Goal: Transaction & Acquisition: Purchase product/service

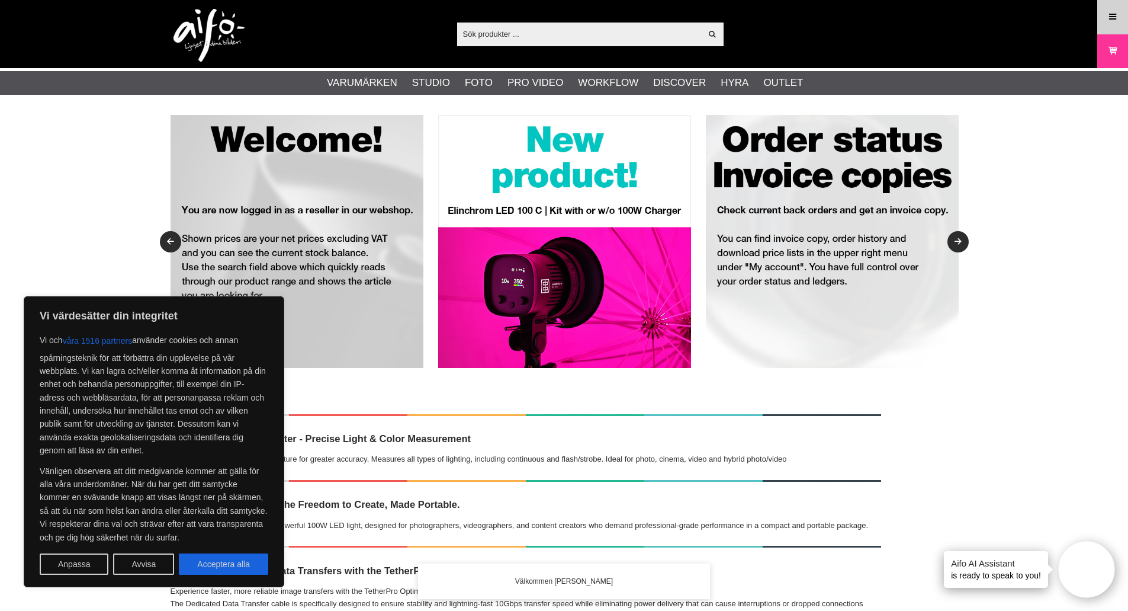
click at [1111, 12] on icon at bounding box center [1112, 17] width 11 height 13
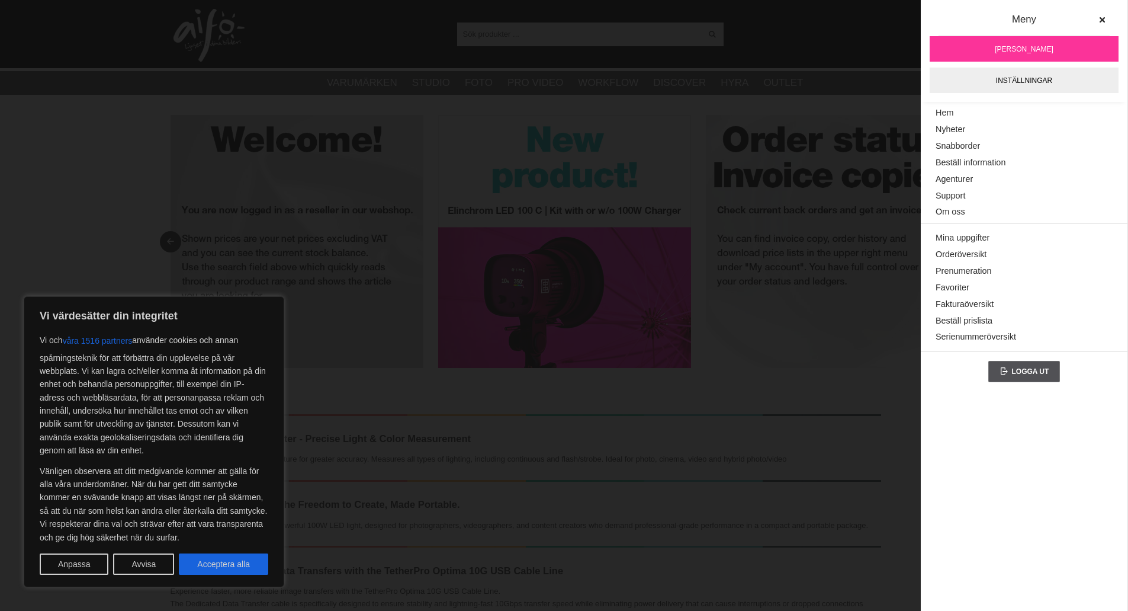
click at [1015, 47] on span "[PERSON_NAME]" at bounding box center [1024, 49] width 59 height 11
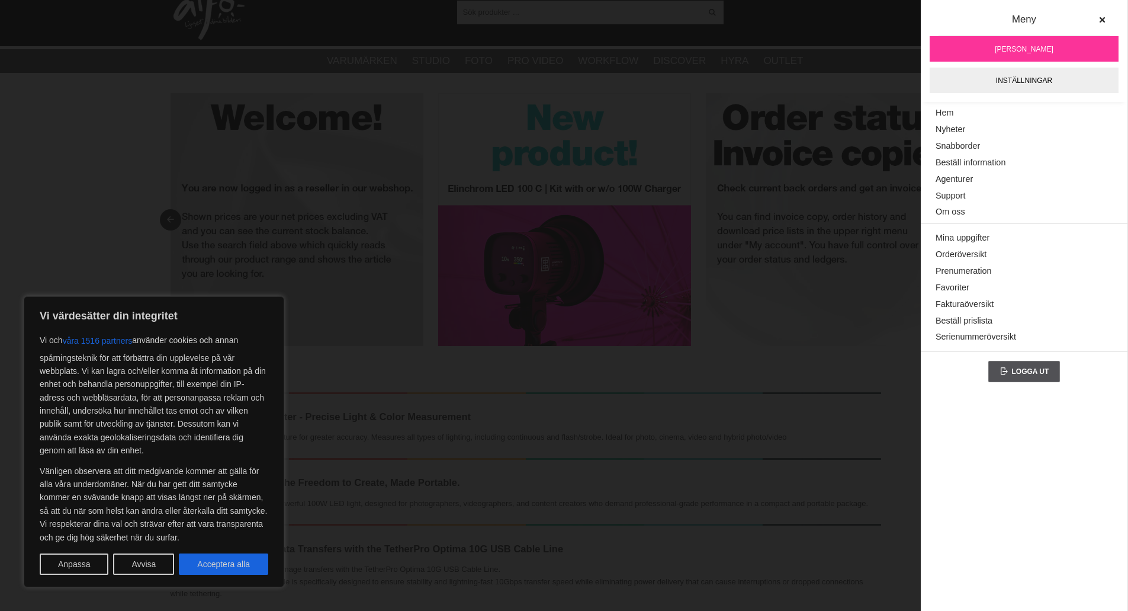
scroll to position [59, 0]
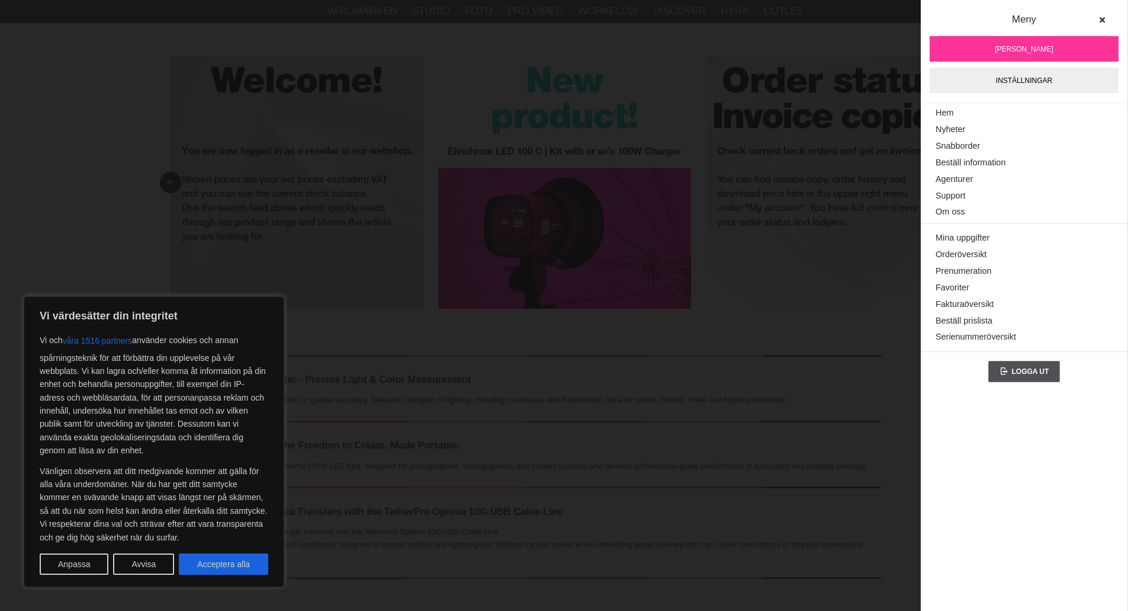
click at [460, 123] on img at bounding box center [564, 182] width 253 height 253
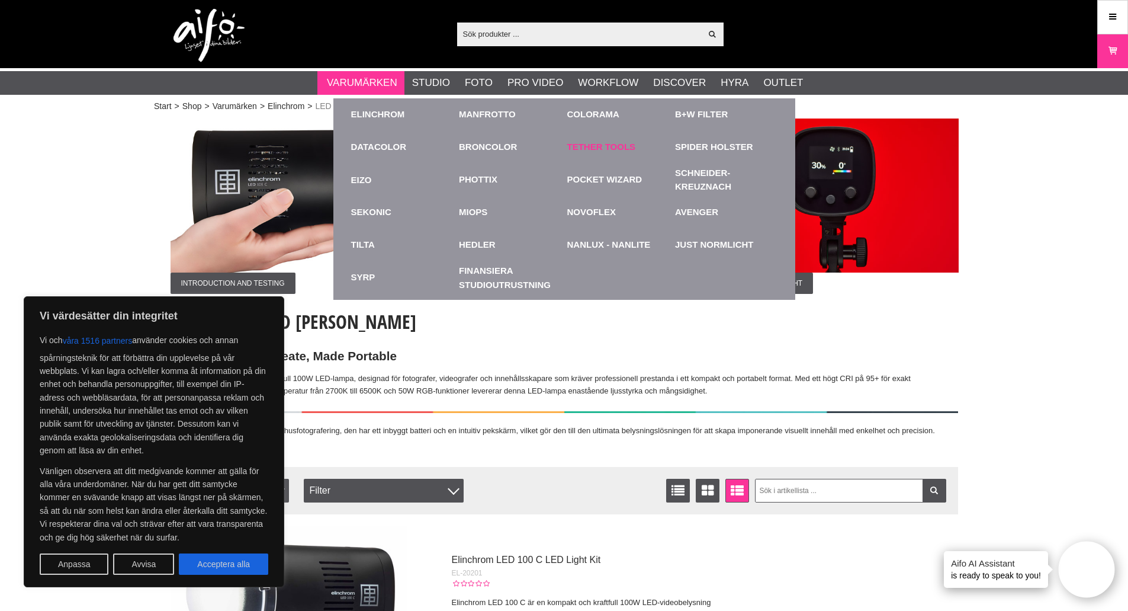
click at [583, 149] on link "Tether Tools" at bounding box center [601, 147] width 69 height 14
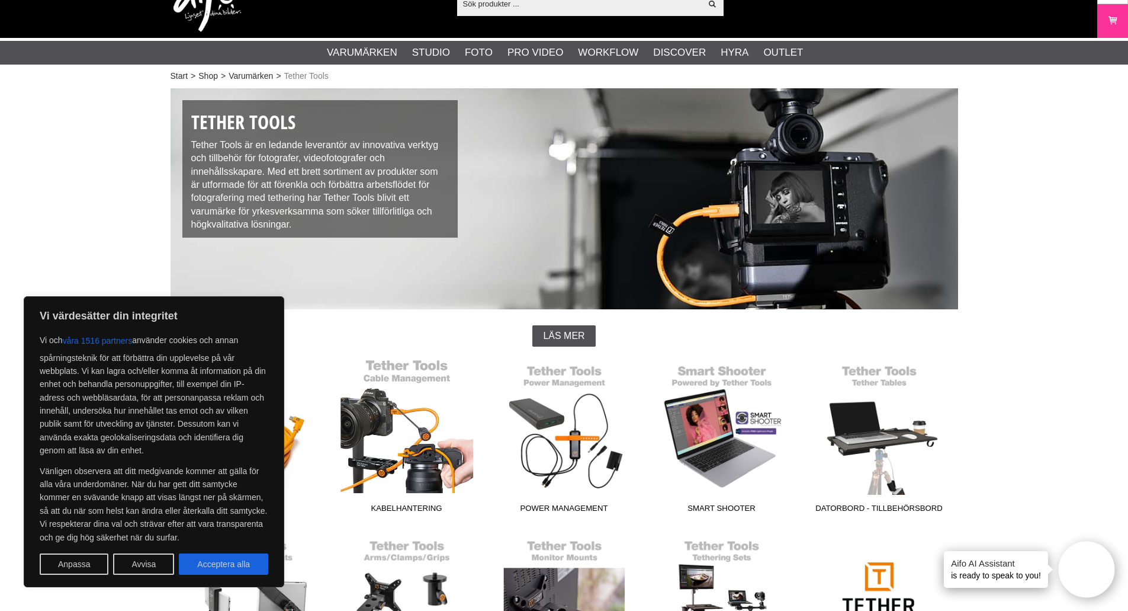
scroll to position [59, 0]
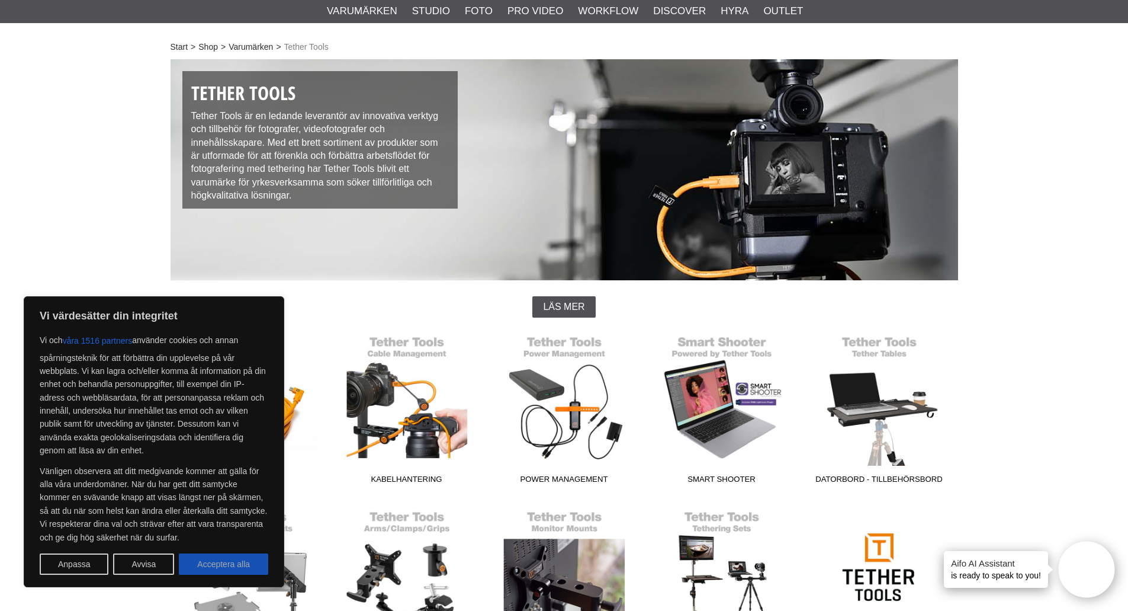
click at [229, 565] on button "Acceptera alla" at bounding box center [223, 563] width 89 height 21
checkbox input "true"
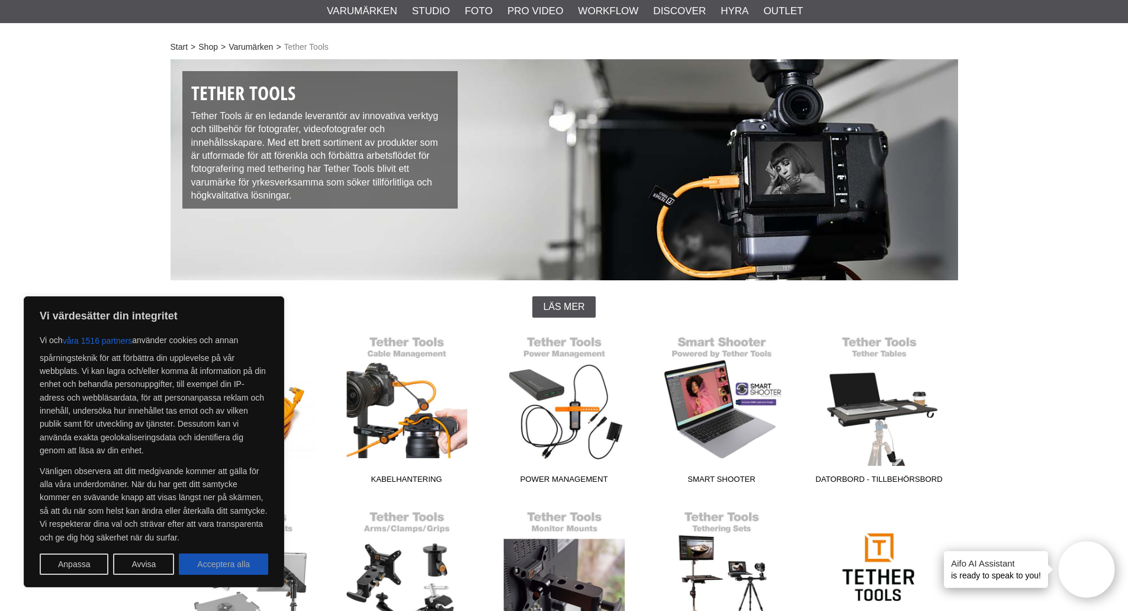
checkbox input "true"
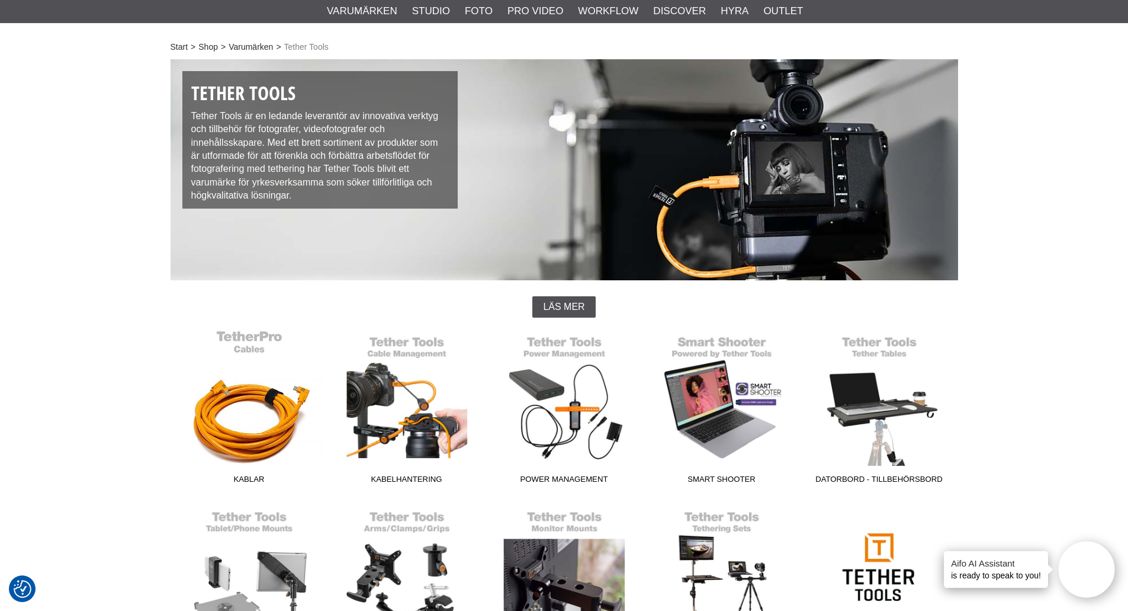
click at [230, 450] on link "Kablar" at bounding box center [250, 409] width 158 height 160
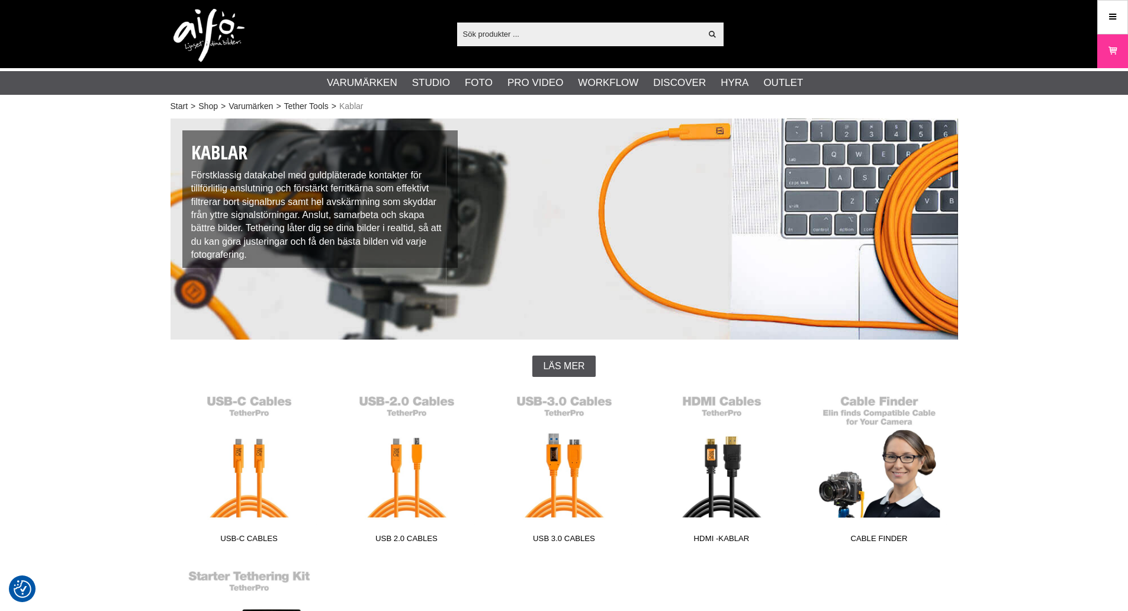
checkbox input "true"
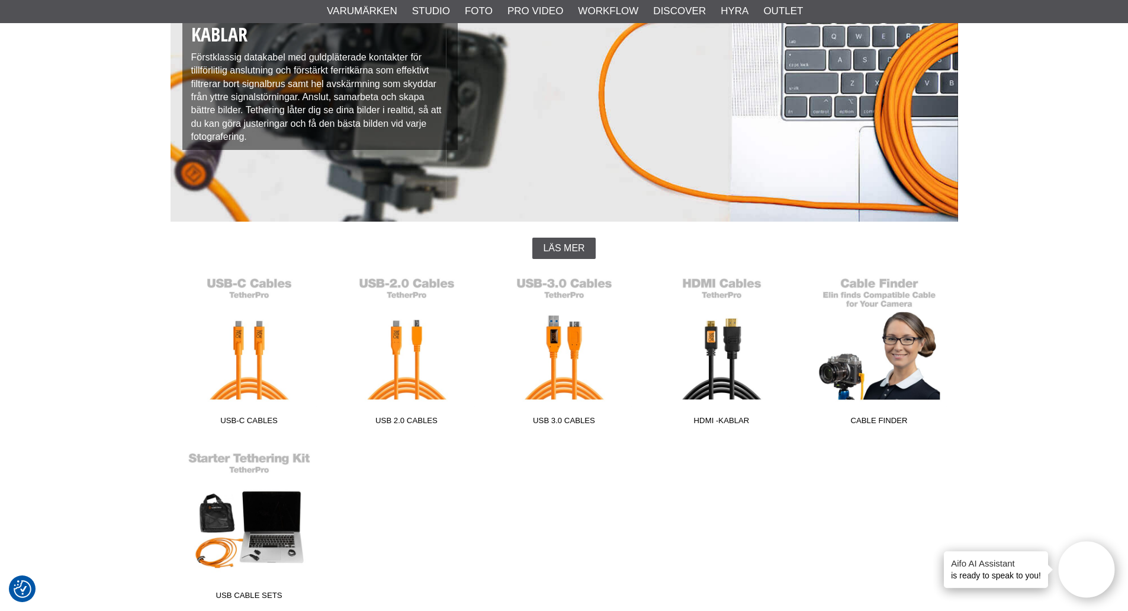
scroll to position [118, 0]
click at [259, 361] on link "USB-C Cables" at bounding box center [250, 350] width 158 height 160
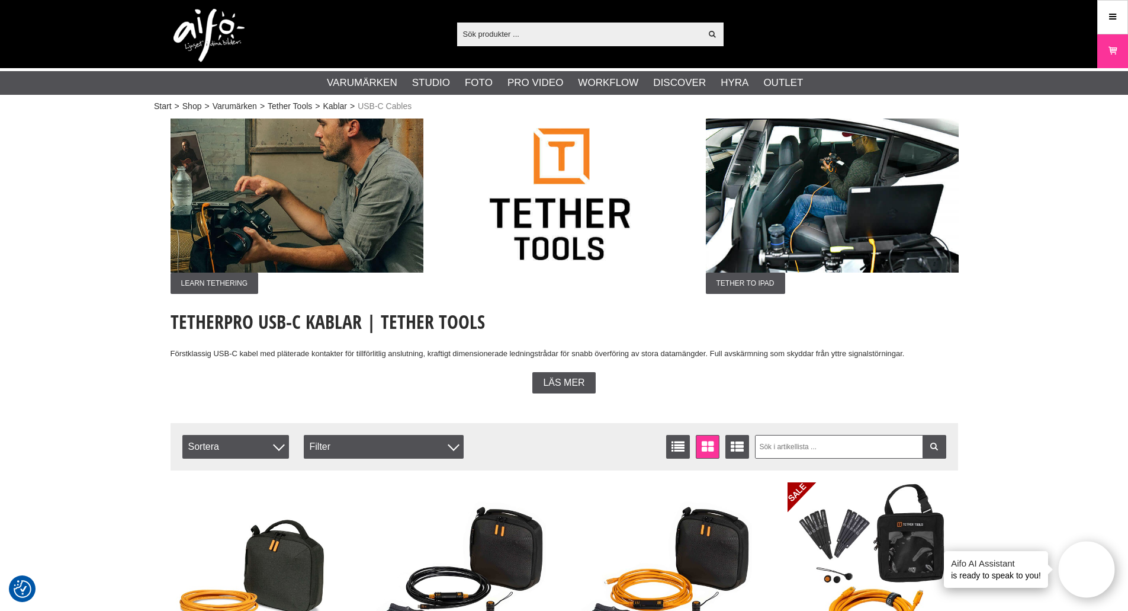
click at [497, 35] on input "text" at bounding box center [579, 34] width 245 height 18
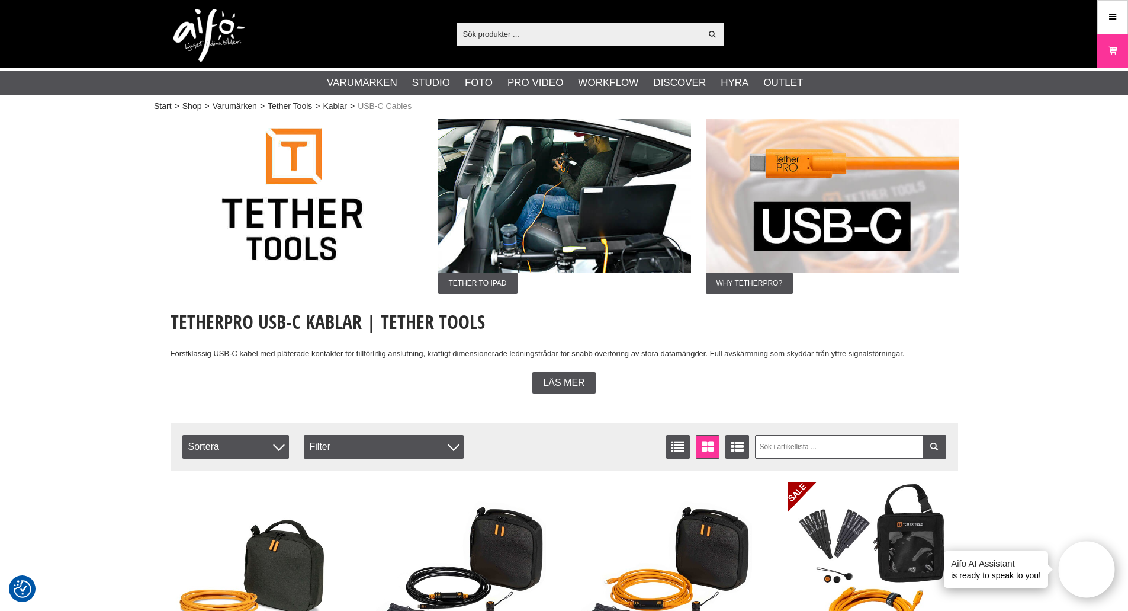
paste input "818307014459"
type input "818307014459"
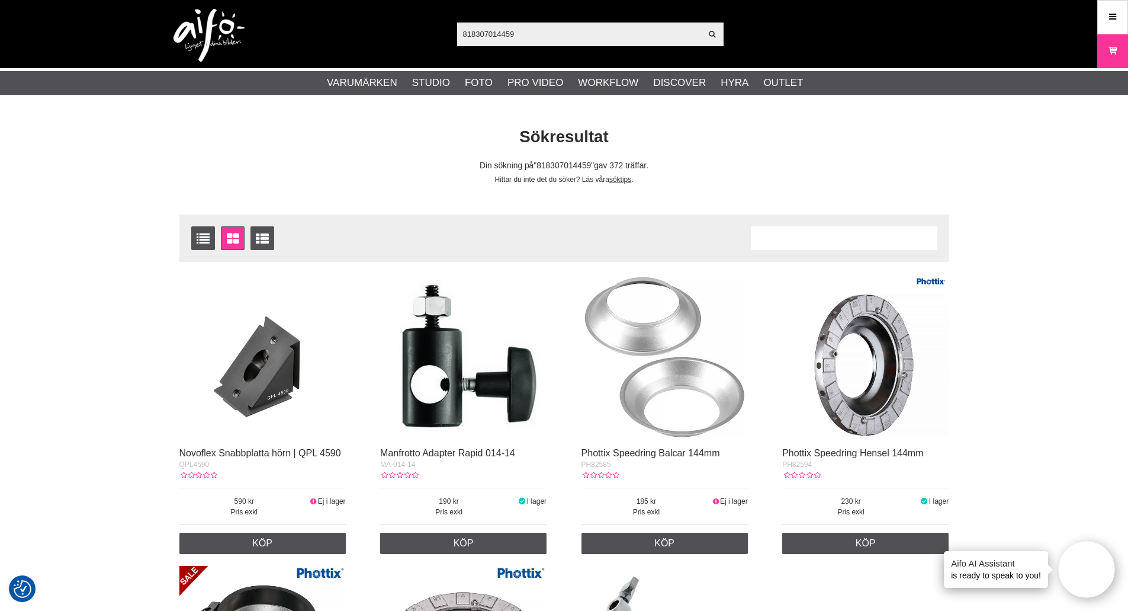
drag, startPoint x: 529, startPoint y: 34, endPoint x: 419, endPoint y: 33, distance: 110.2
click at [419, 33] on div "818307014459 Visa alla Artiklar Kategorier av artiklar Din sökning på gav inga …" at bounding box center [564, 34] width 805 height 68
paste input "CUC3215-ORG"
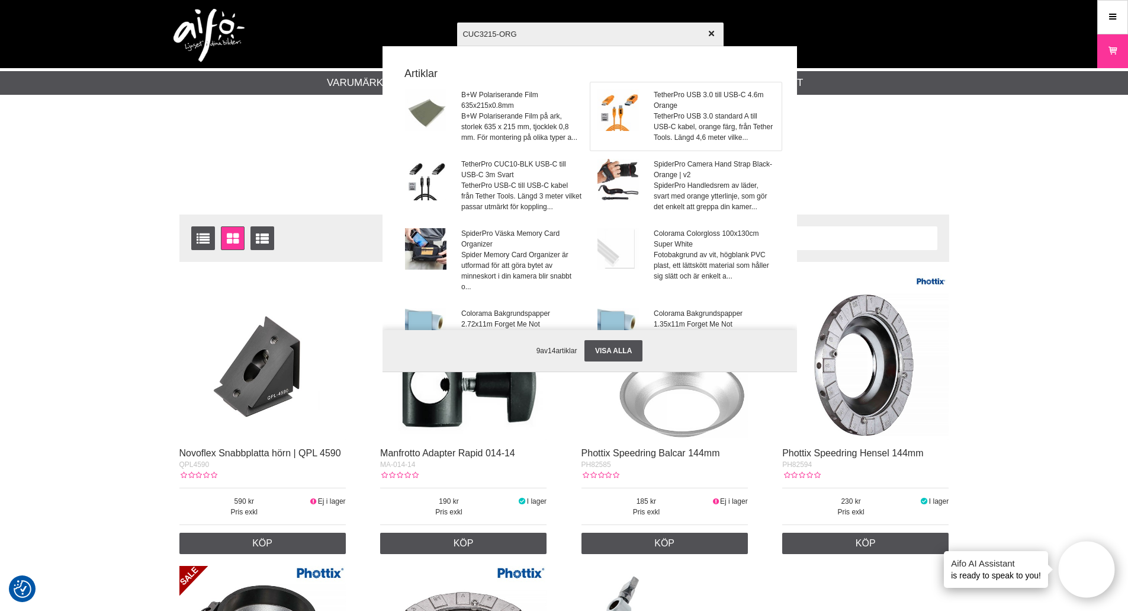
type input "CUC3215-ORG"
click at [614, 115] on img at bounding box center [618, 109] width 41 height 41
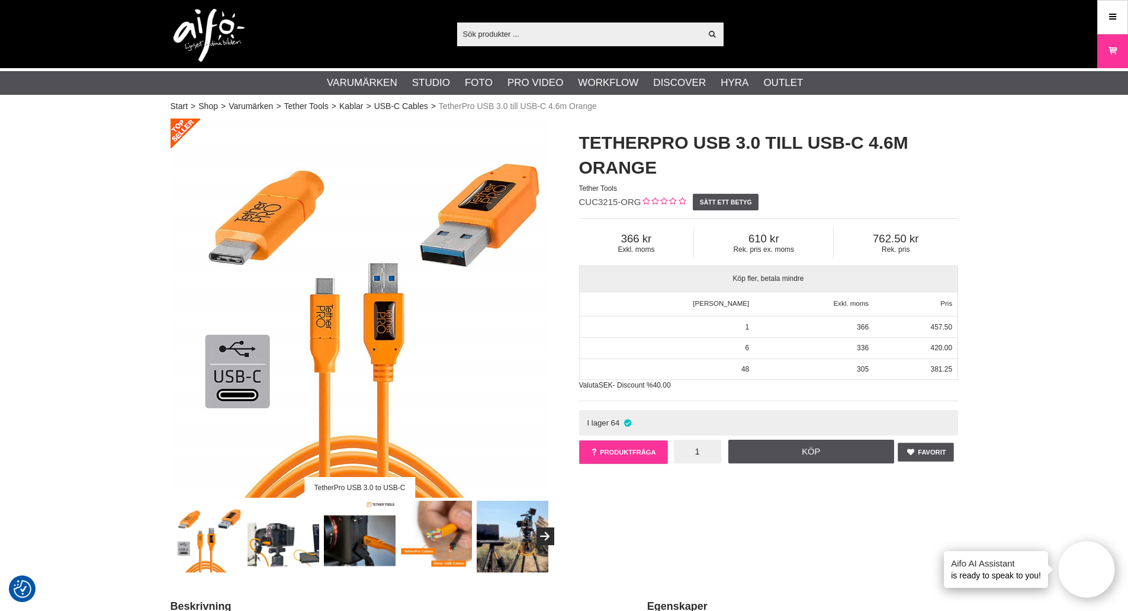
drag, startPoint x: 700, startPoint y: 451, endPoint x: 663, endPoint y: 441, distance: 38.5
click at [662, 450] on div "Favorit Produktfråga 1 Köp TetherPro USB 3.0 till USB-C 4.6m Orange 0 omdömen S…" at bounding box center [768, 453] width 379 height 34
drag, startPoint x: 708, startPoint y: 451, endPoint x: 666, endPoint y: 456, distance: 42.3
click at [667, 456] on div "Favorit Produktfråga 1 Köp TetherPro USB 3.0 till USB-C 4.6m Orange 0 omdömen S…" at bounding box center [768, 453] width 379 height 34
type input "3"
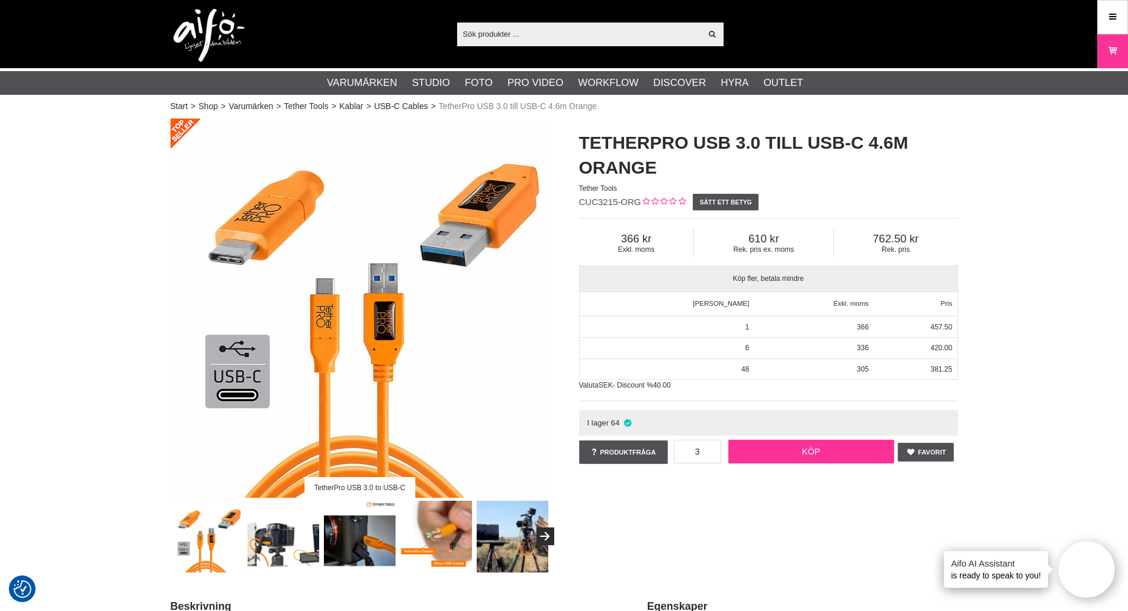
click at [767, 448] on link "Köp" at bounding box center [811, 451] width 166 height 24
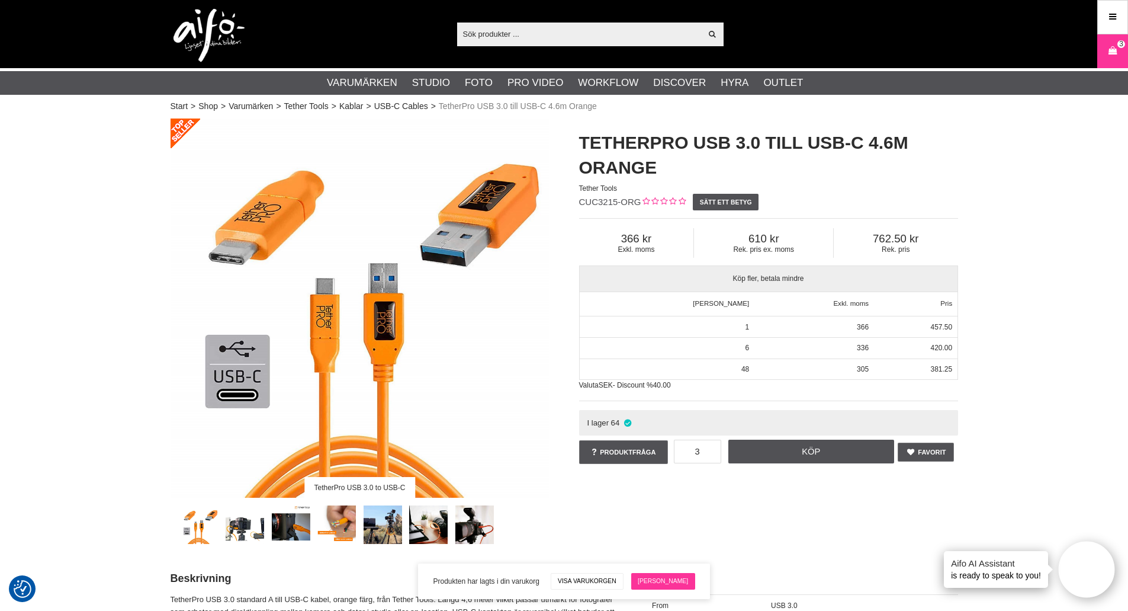
click at [662, 580] on link "[PERSON_NAME]" at bounding box center [663, 581] width 64 height 17
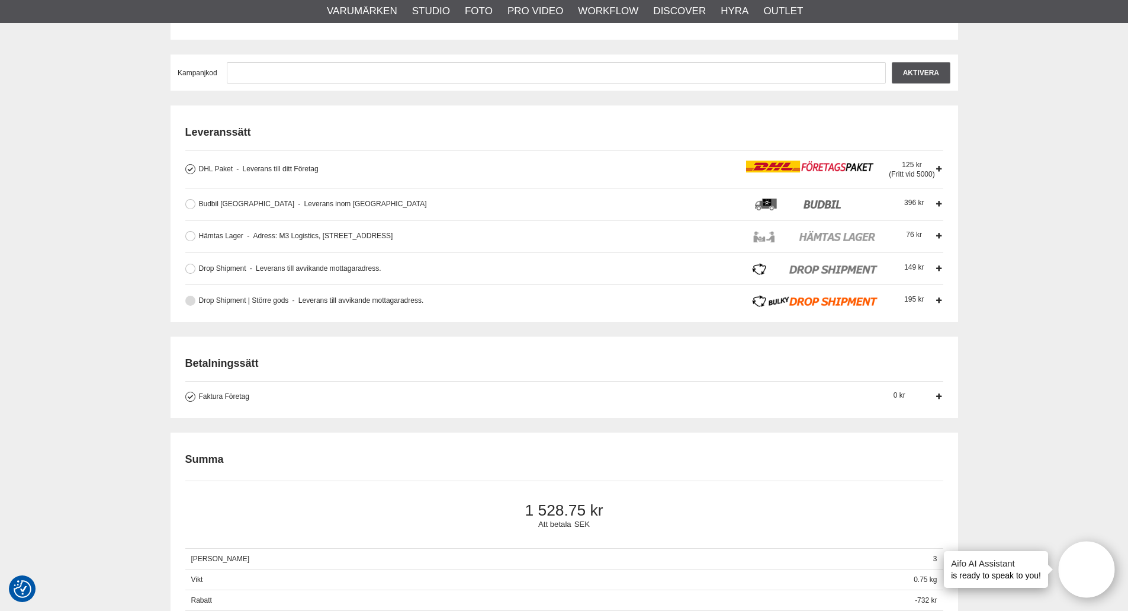
scroll to position [296, 0]
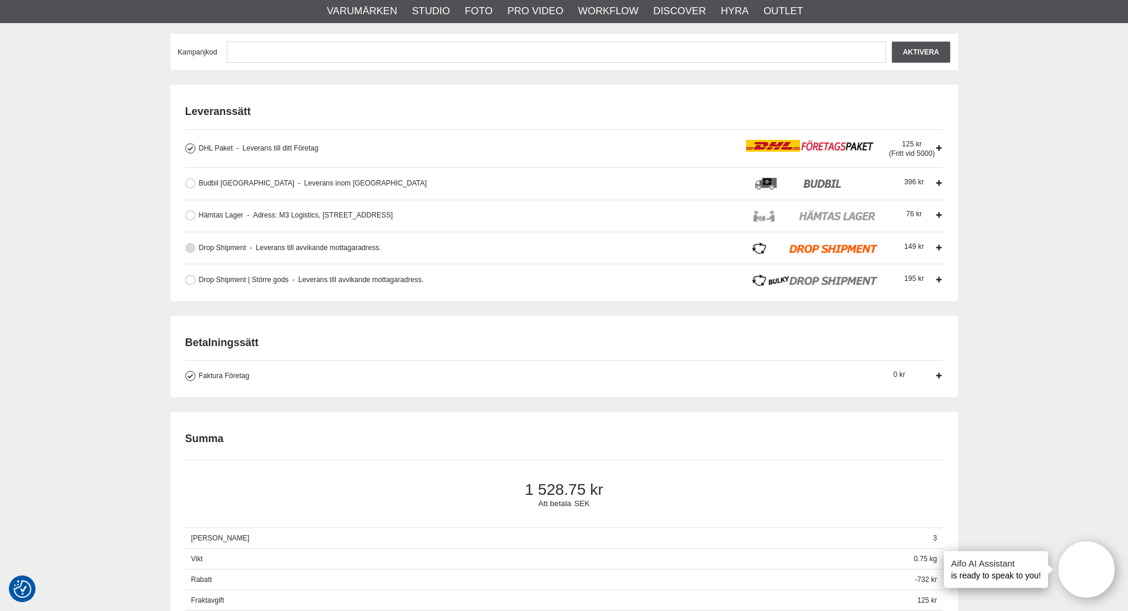
click at [191, 246] on button at bounding box center [190, 248] width 10 height 10
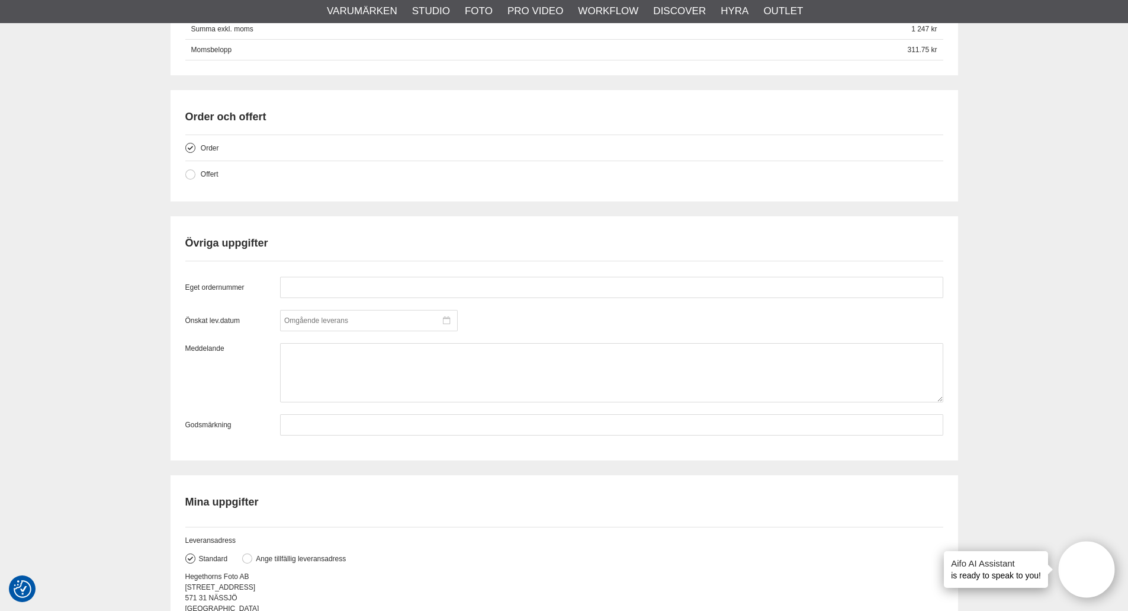
scroll to position [888, 0]
click at [332, 285] on input "text" at bounding box center [611, 286] width 663 height 21
type input "inköp 8348"
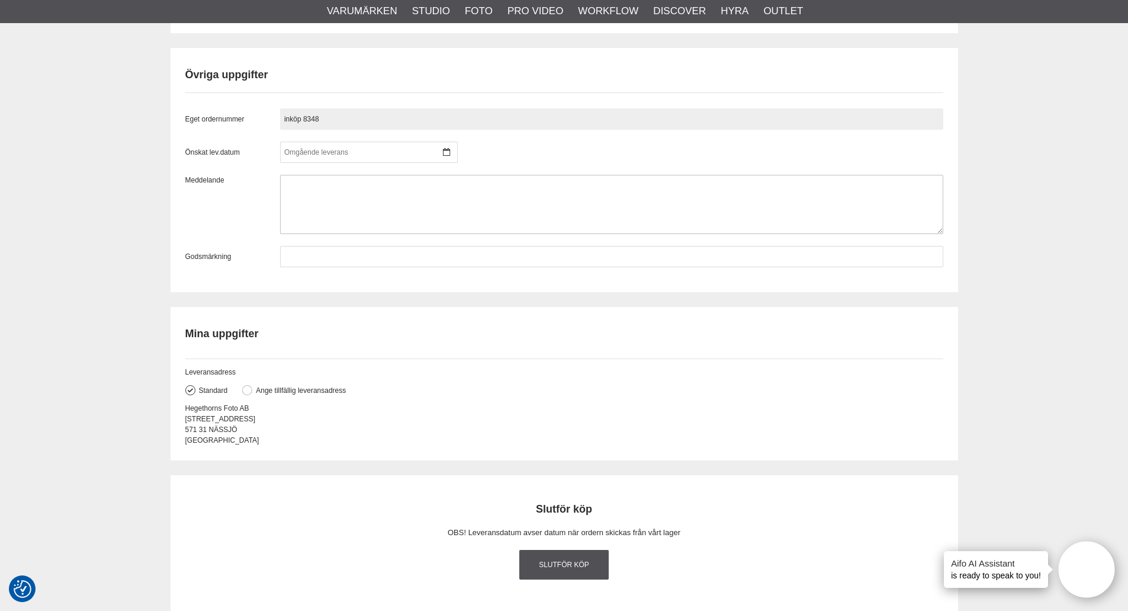
scroll to position [1066, 0]
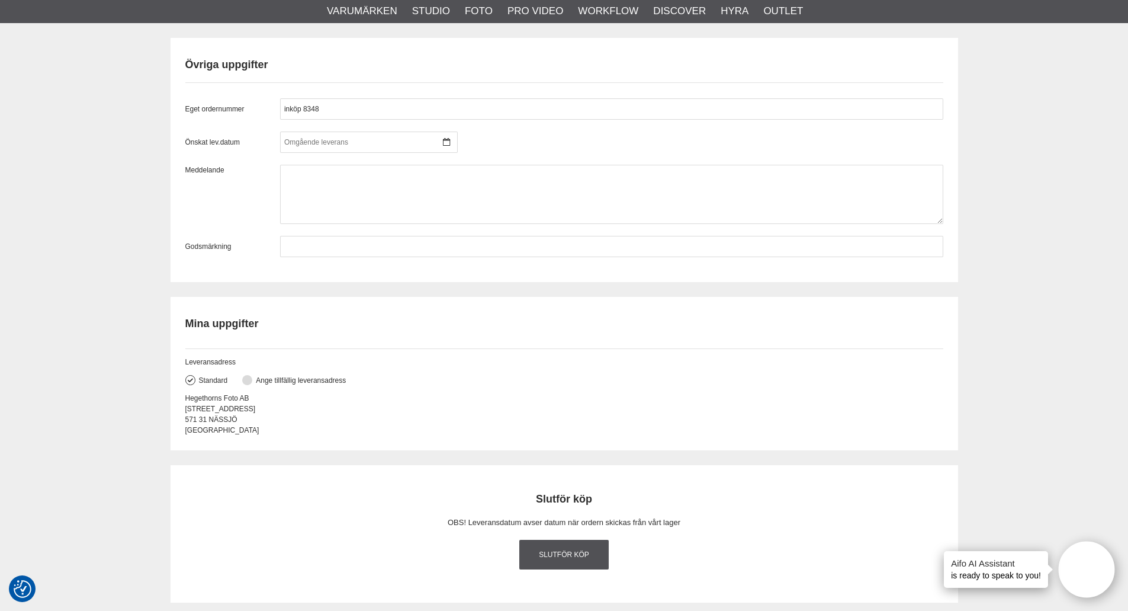
click at [252, 381] on label "Ange tillfällig leveransadress" at bounding box center [299, 380] width 94 height 8
click at [0, 0] on input "Ange tillfällig leveransadress" at bounding box center [0, 0] width 0 height 0
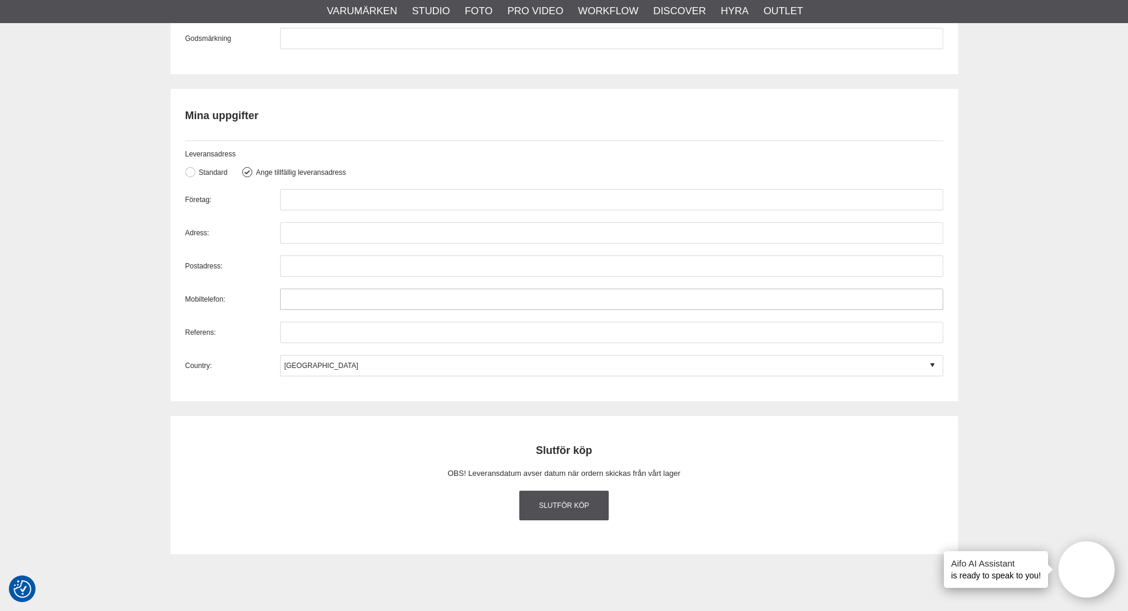
scroll to position [1303, 0]
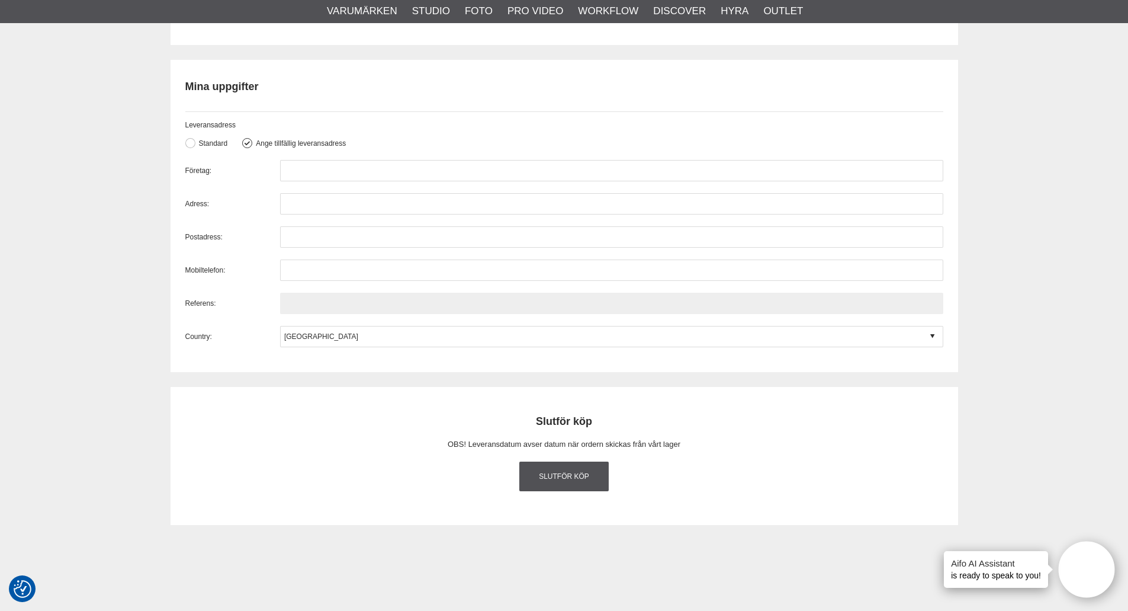
click at [342, 307] on input "text" at bounding box center [611, 303] width 663 height 21
paste input "Micke Petersson"
type input "Micke Petersson"
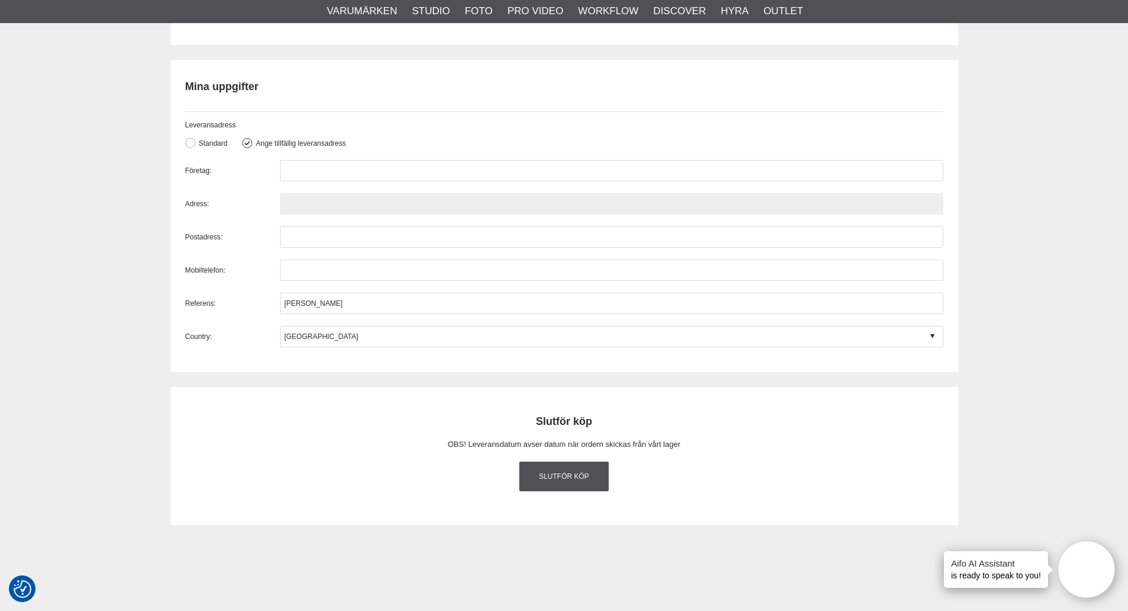
click at [314, 203] on input "text" at bounding box center [611, 203] width 663 height 21
paste input "Brunnsgatan 14"
type input "Brunnsgatan 14"
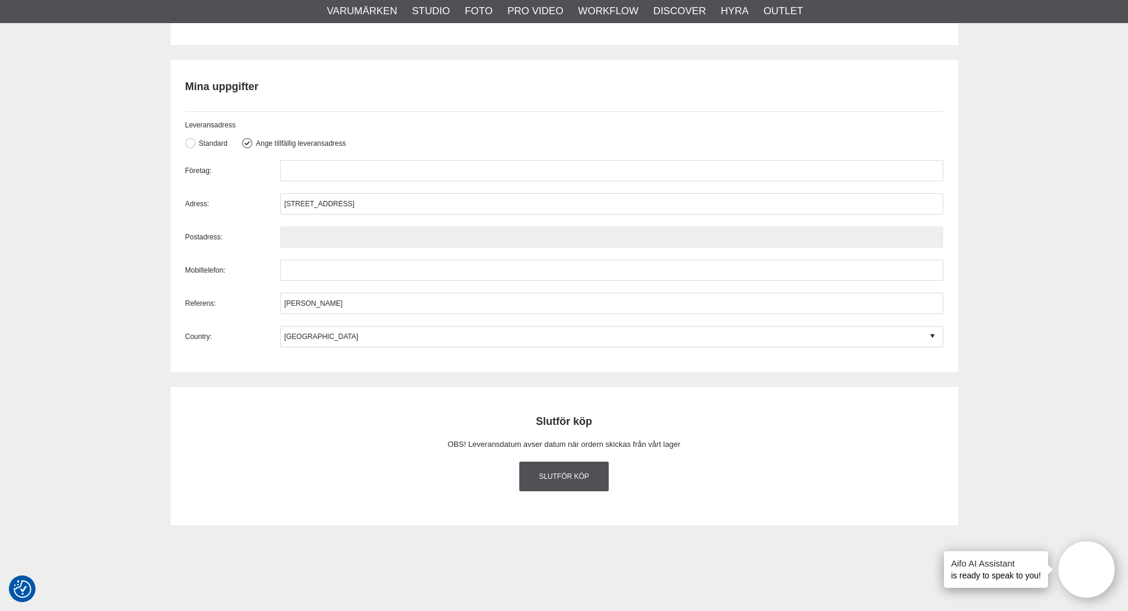
click at [339, 237] on input "text" at bounding box center [611, 236] width 663 height 21
paste input "268 31"
type input "268 31 Svalöv"
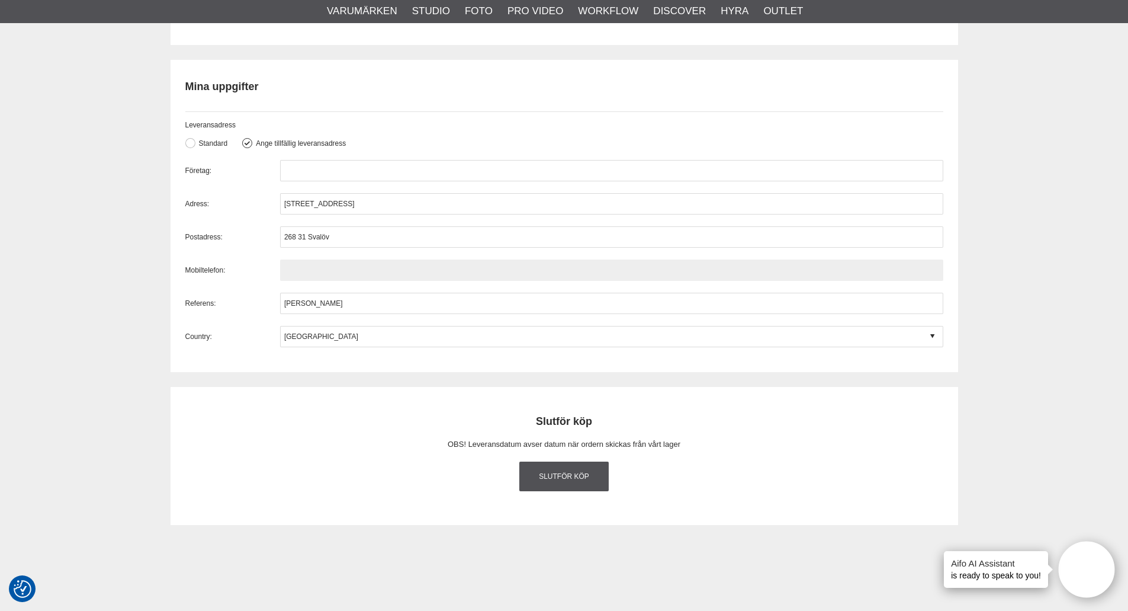
click at [328, 276] on input "text" at bounding box center [611, 269] width 663 height 21
paste input "0702-259142"
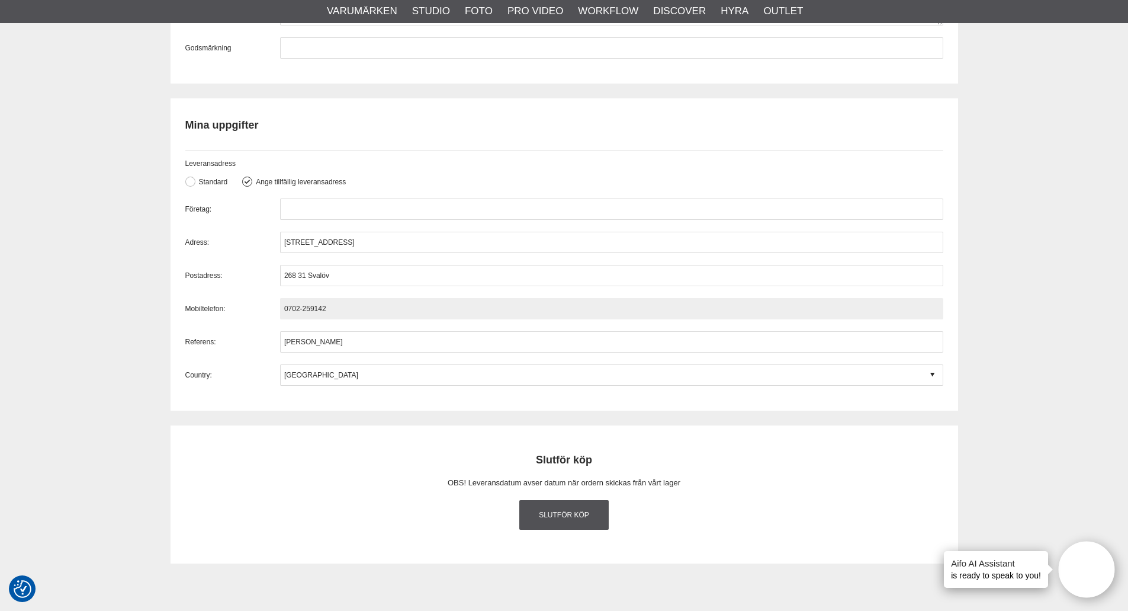
scroll to position [1184, 0]
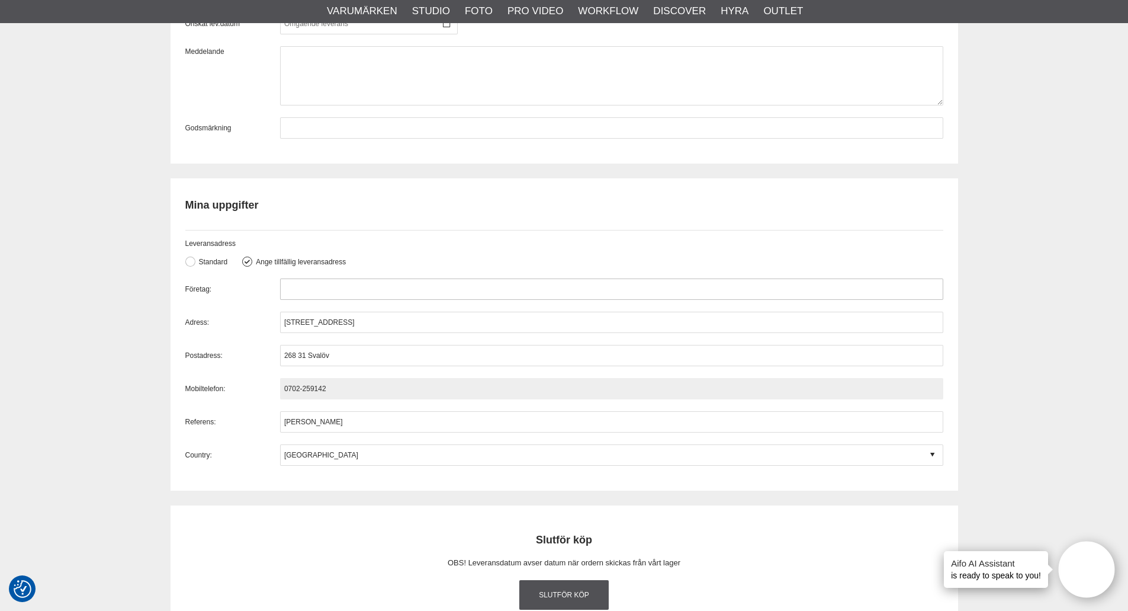
type input "0702-259142"
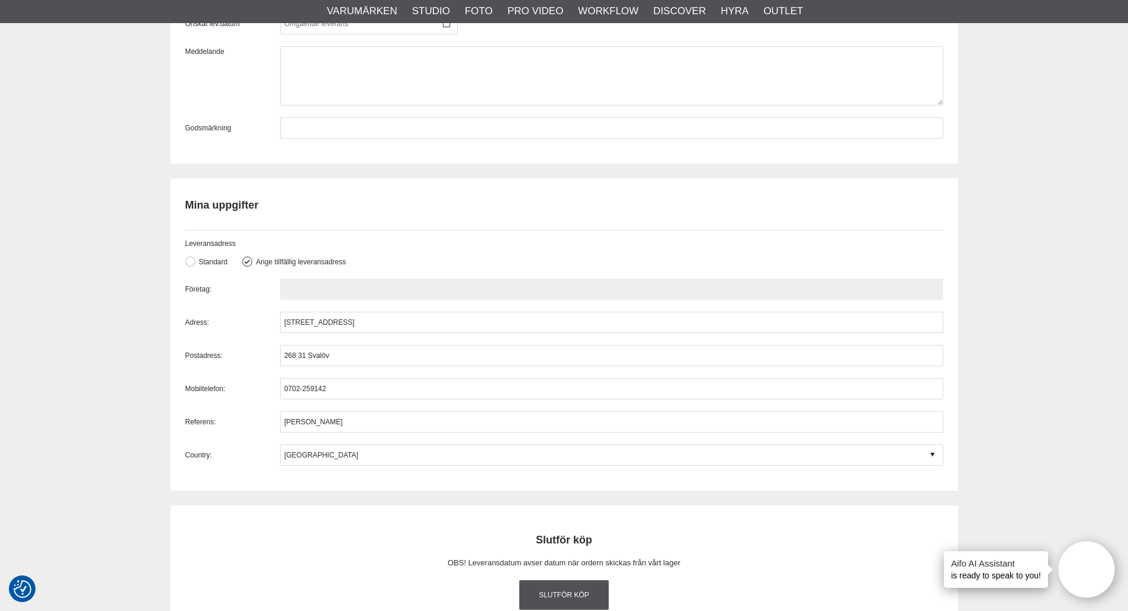
click at [358, 290] on input "text" at bounding box center [611, 288] width 663 height 21
paste input "Express-Bild i Västerås AB"
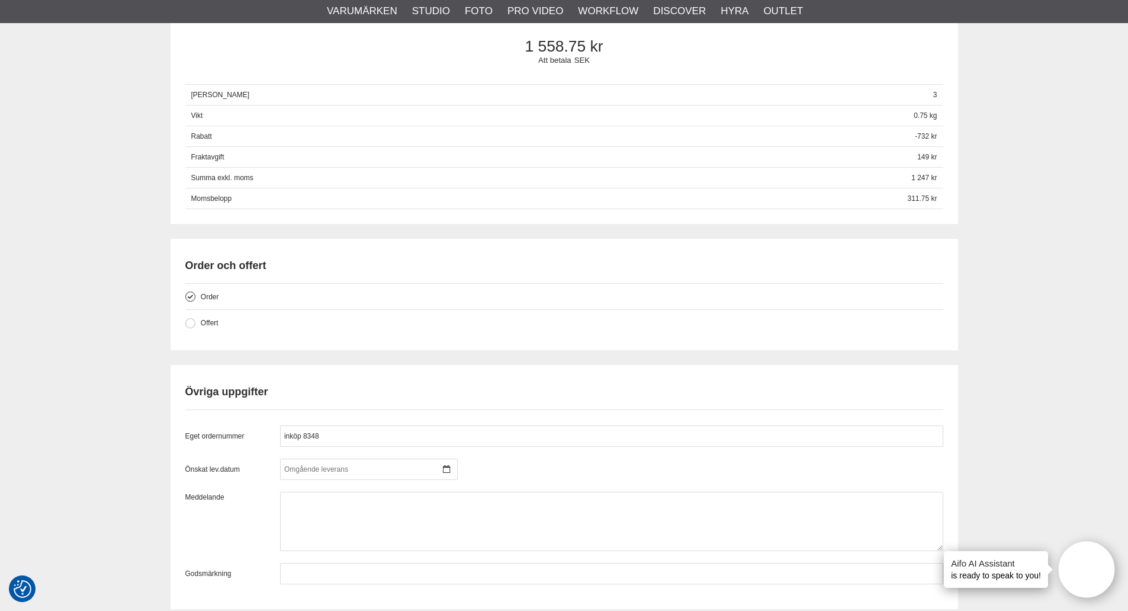
scroll to position [888, 0]
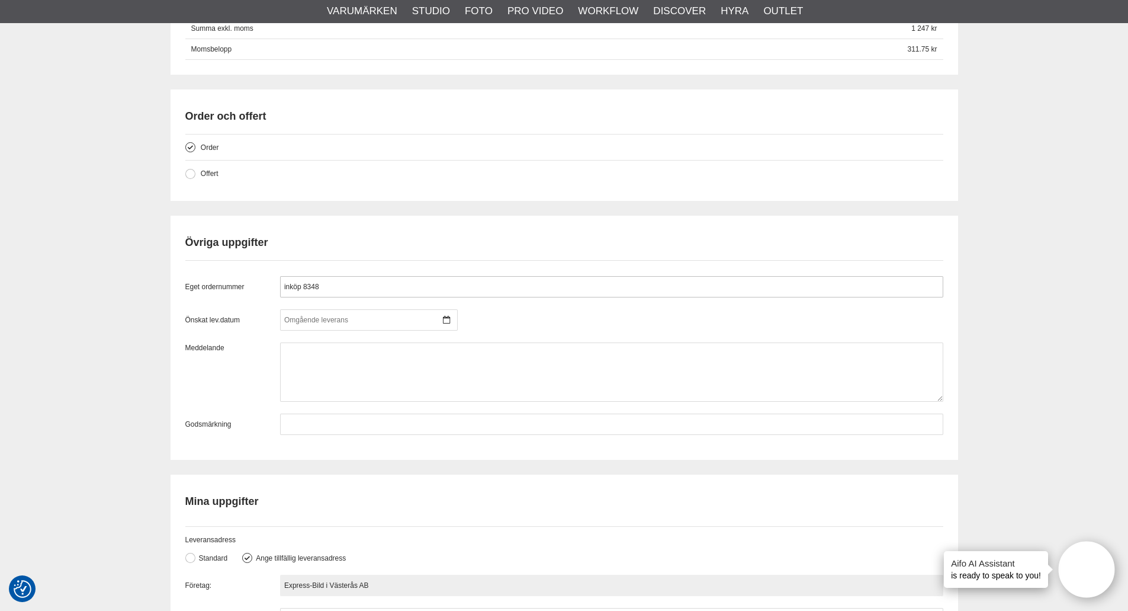
type input "Express-Bild i Västerås AB"
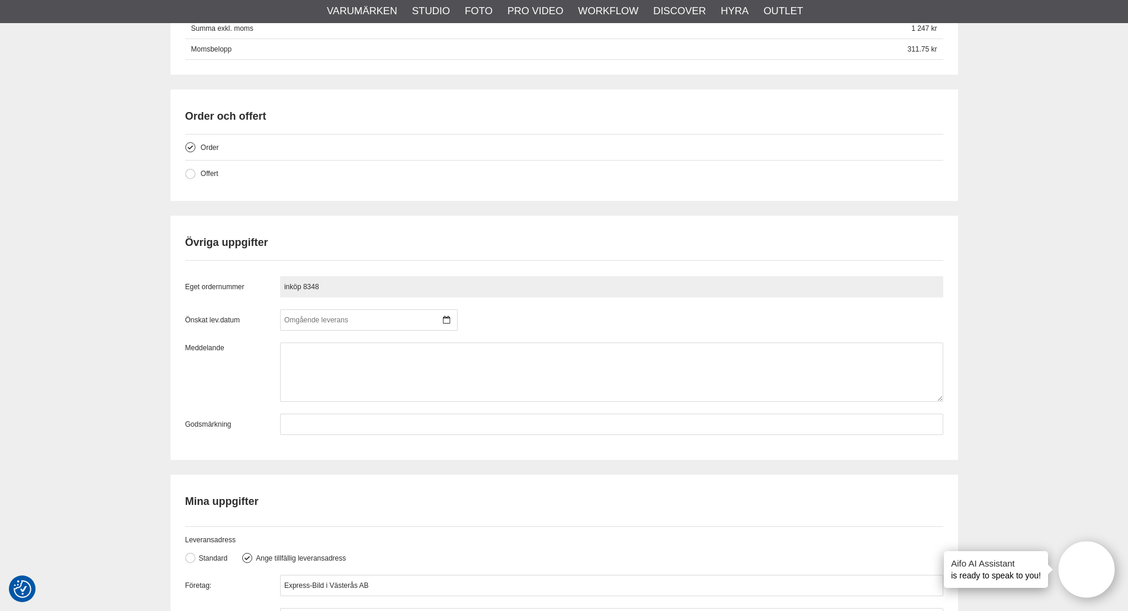
click at [395, 290] on input "inköp 8348" at bounding box center [611, 286] width 663 height 21
paste input "Express-Bild i Väst"
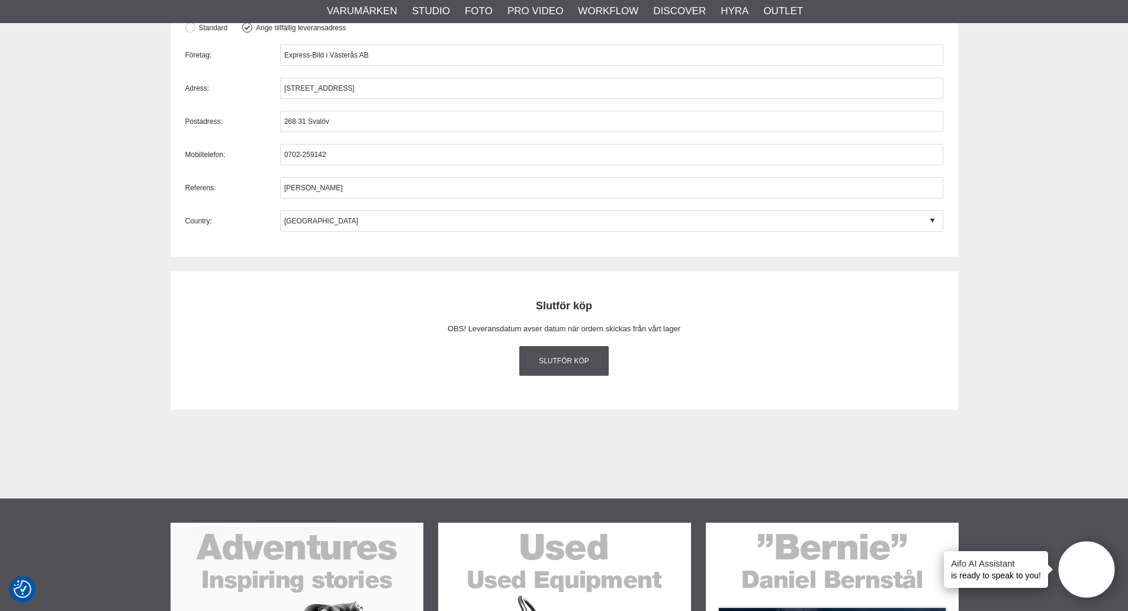
scroll to position [1421, 0]
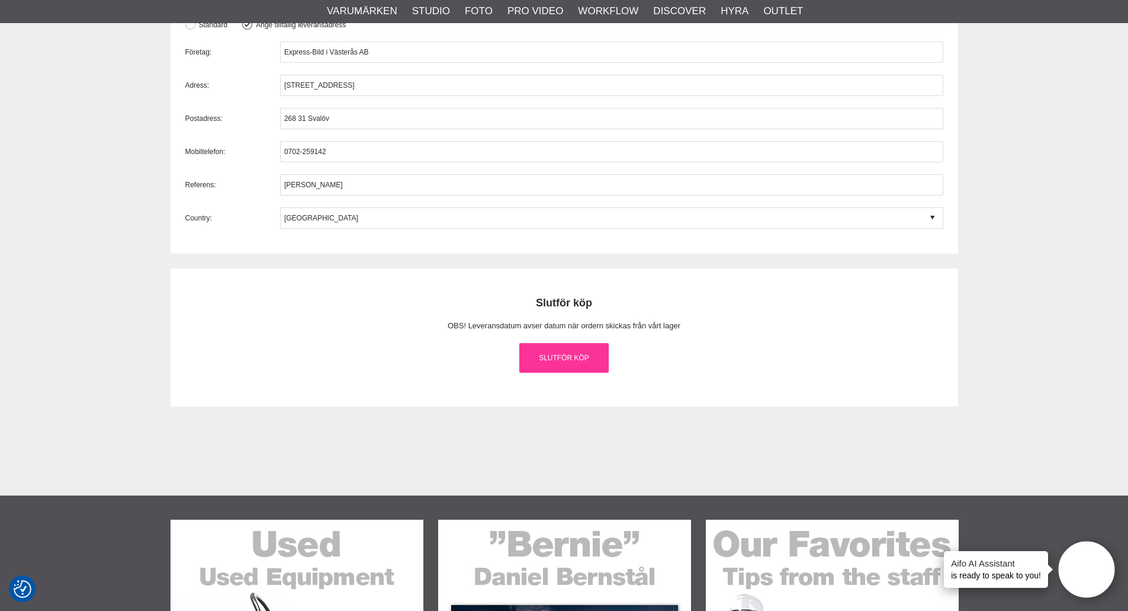
type input "inköp 8348 Express-Bild"
click at [569, 361] on link "Slutför köp" at bounding box center [564, 358] width 90 height 30
